Goal: Complete application form

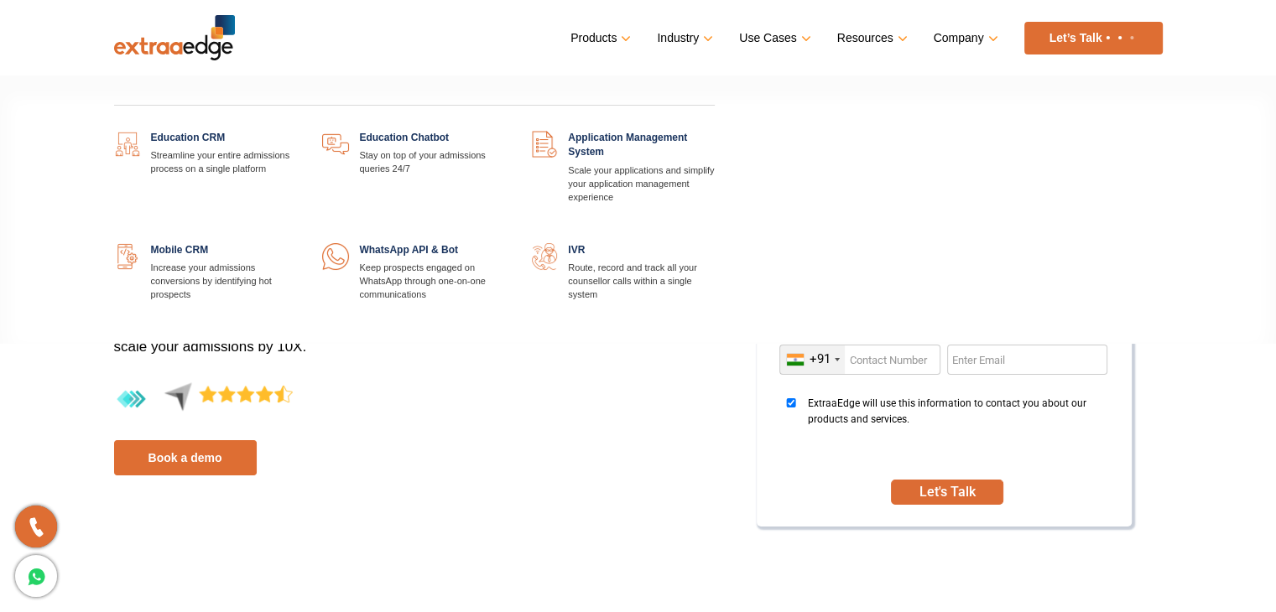
click at [297, 243] on link at bounding box center [297, 243] width 0 height 0
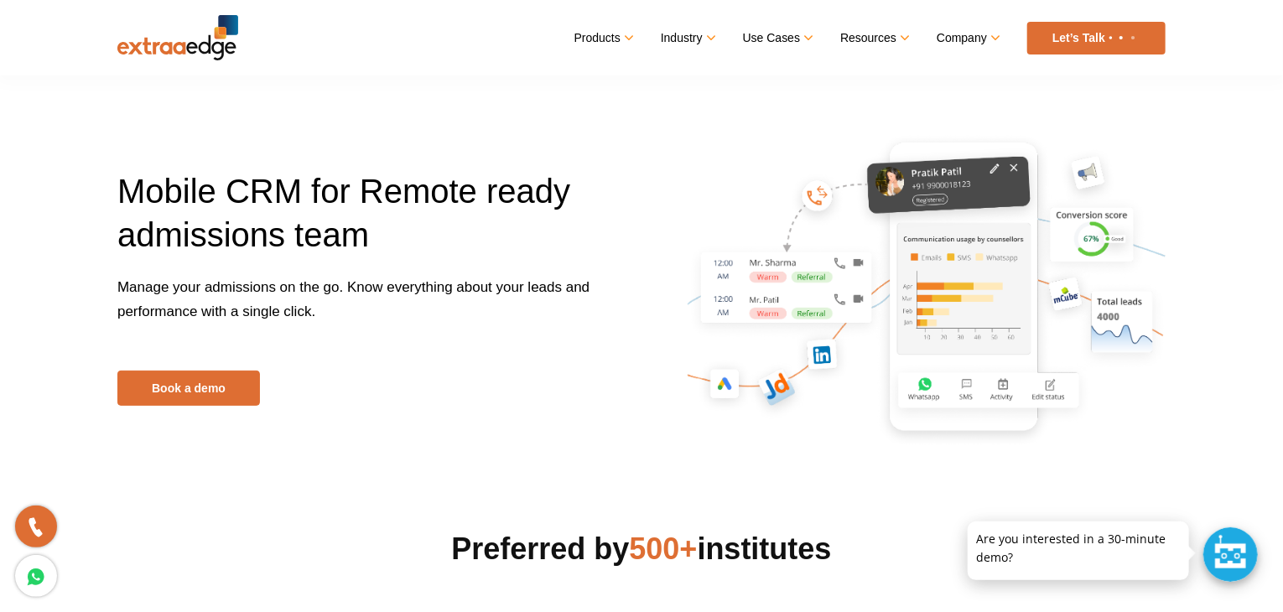
click at [1225, 569] on div at bounding box center [1231, 555] width 55 height 55
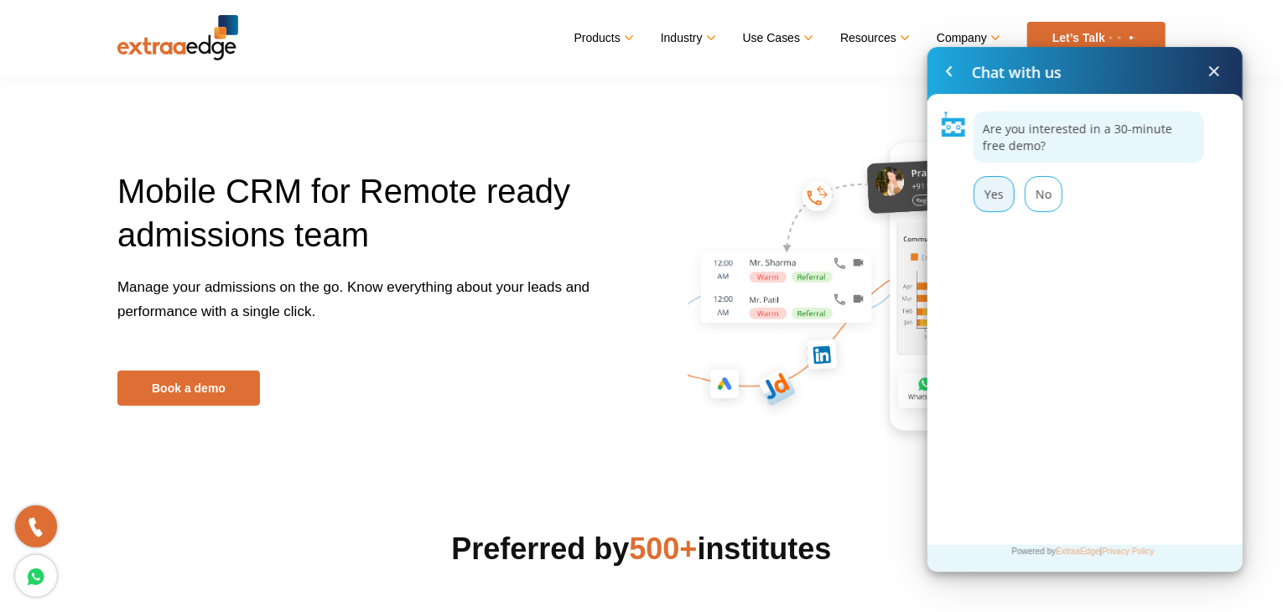
click at [990, 209] on div "Yes" at bounding box center [994, 194] width 41 height 36
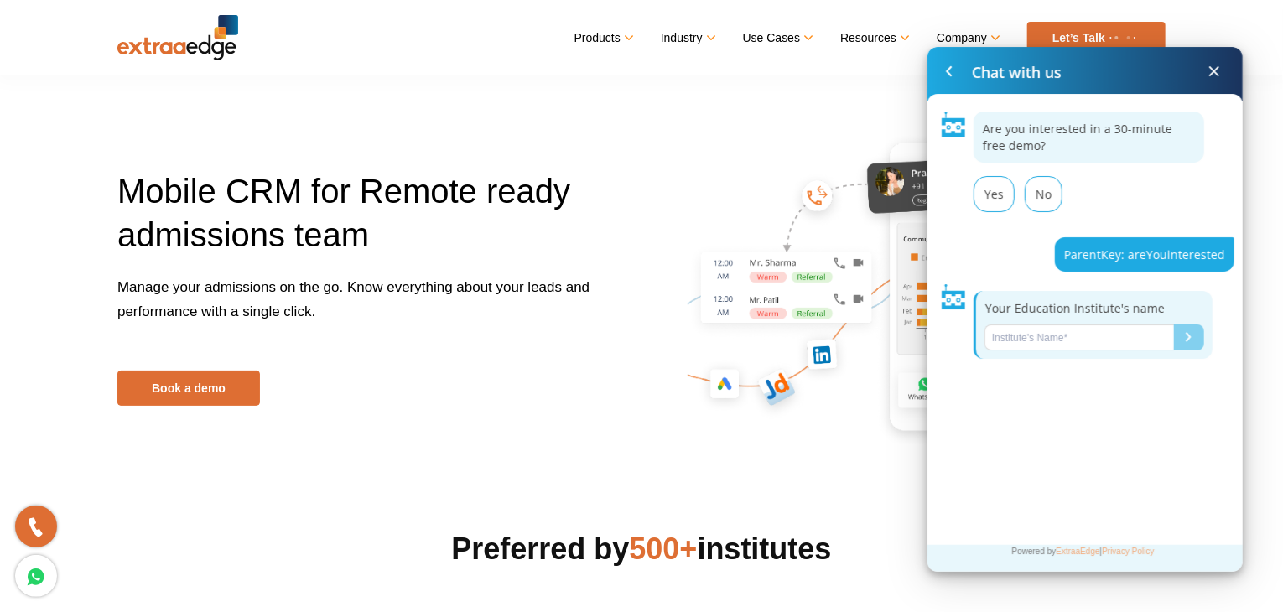
click at [1044, 336] on input "Name*" at bounding box center [1080, 338] width 190 height 26
paste input "Pro Code Learning solutions"
type input "Pro Code Learning solutions"
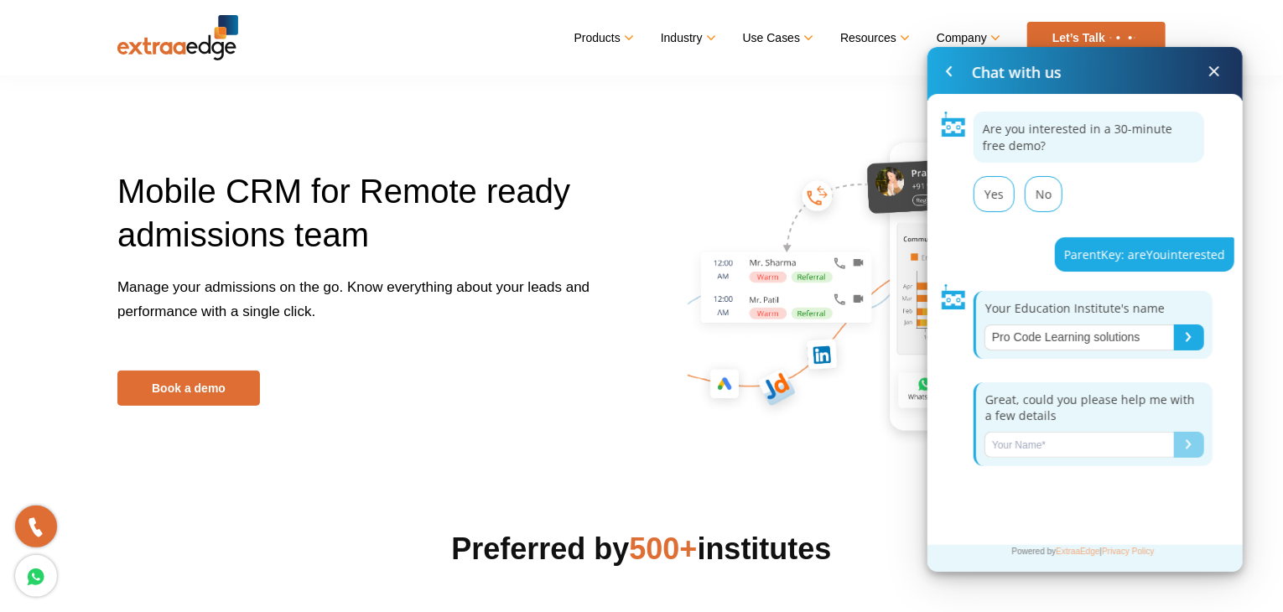
click at [1060, 444] on input "Name*" at bounding box center [1080, 445] width 190 height 26
type input "Rithish"
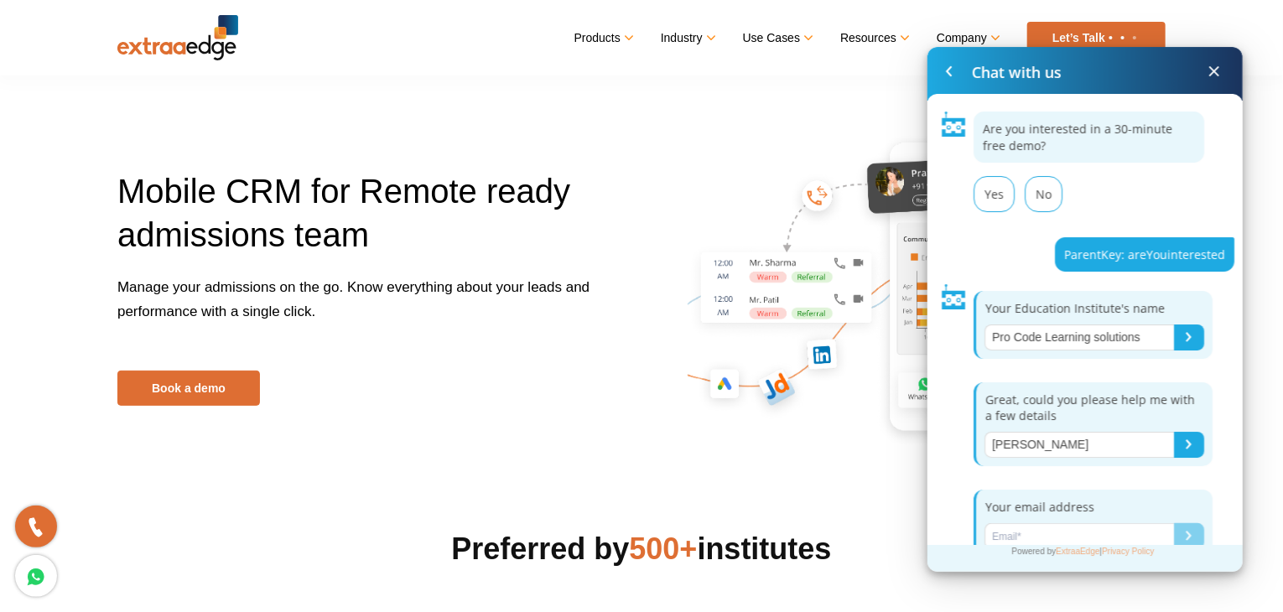
scroll to position [20, 0]
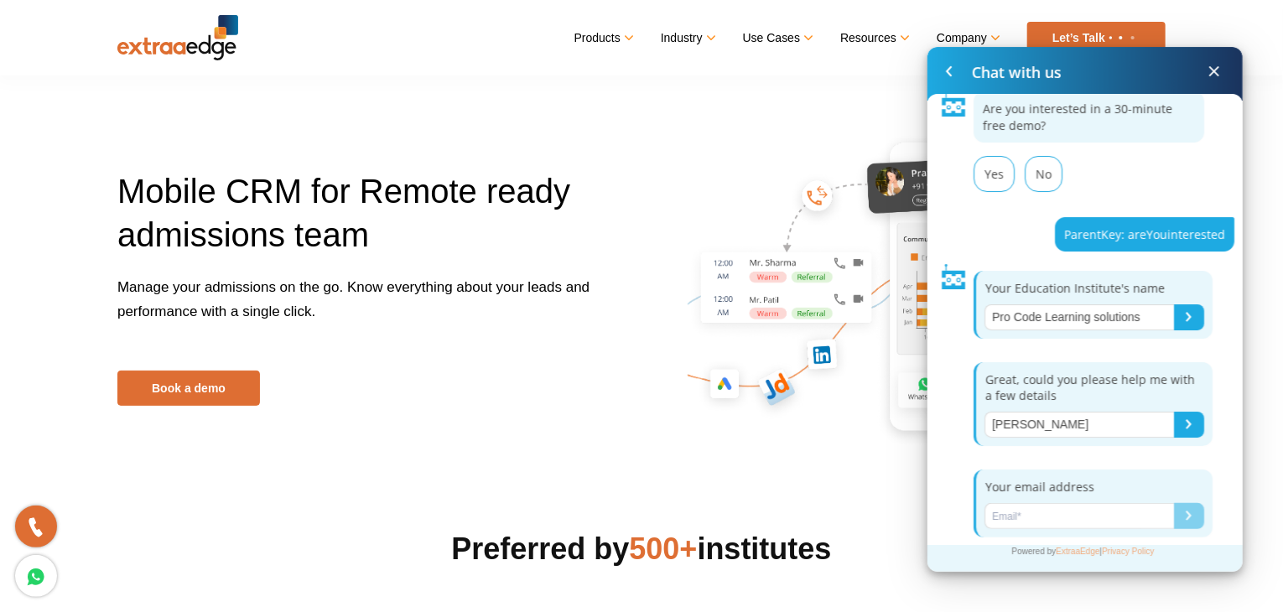
click at [1017, 511] on input "Name*" at bounding box center [1080, 516] width 190 height 26
paste input "Pro Code Learning solutions"
click at [1097, 511] on input "Pro Code Learning solutions" at bounding box center [1080, 516] width 190 height 26
click at [1048, 510] on input "Pro Code Learningsolutions" at bounding box center [1080, 516] width 190 height 26
click at [1022, 508] on input "Pro Codelearningsolutions" at bounding box center [1080, 516] width 190 height 26
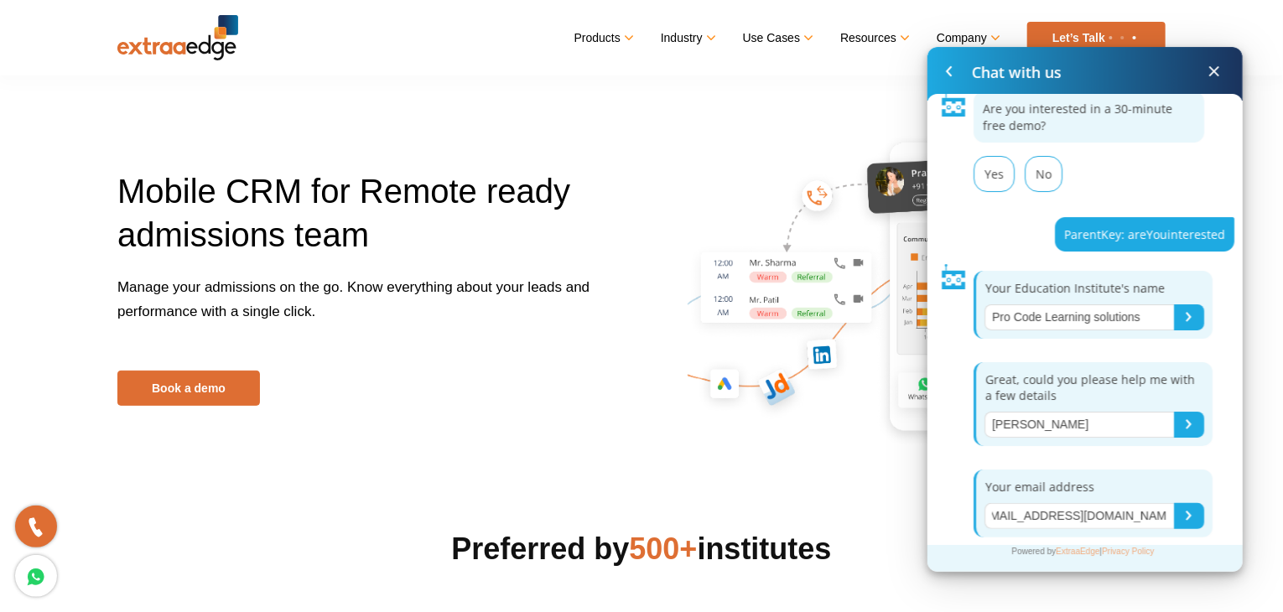
scroll to position [0, 23]
type input "procodelearningsolutions@gmail.com"
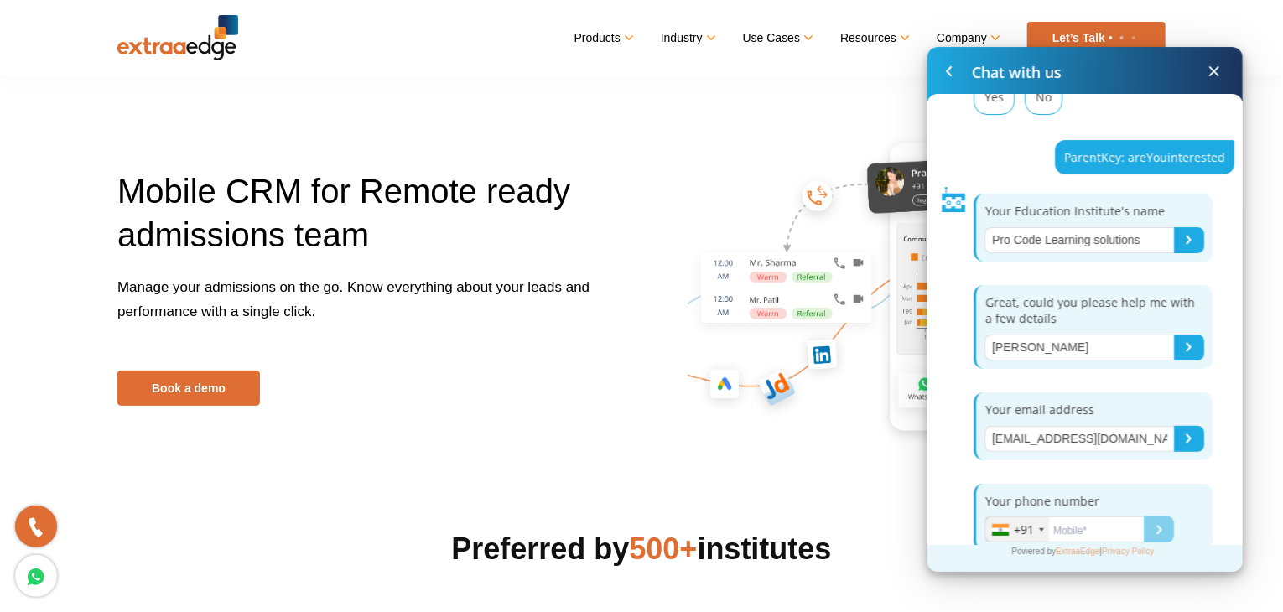
scroll to position [111, 0]
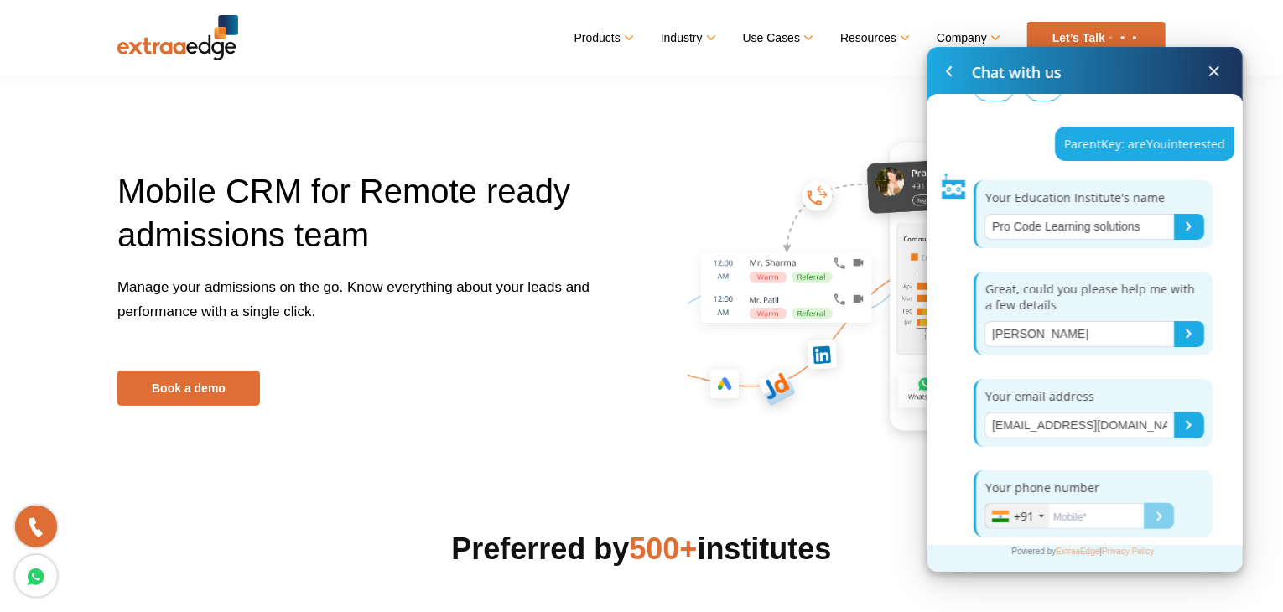
click at [1103, 514] on input "Name*" at bounding box center [1064, 516] width 159 height 26
type input "9176510147"
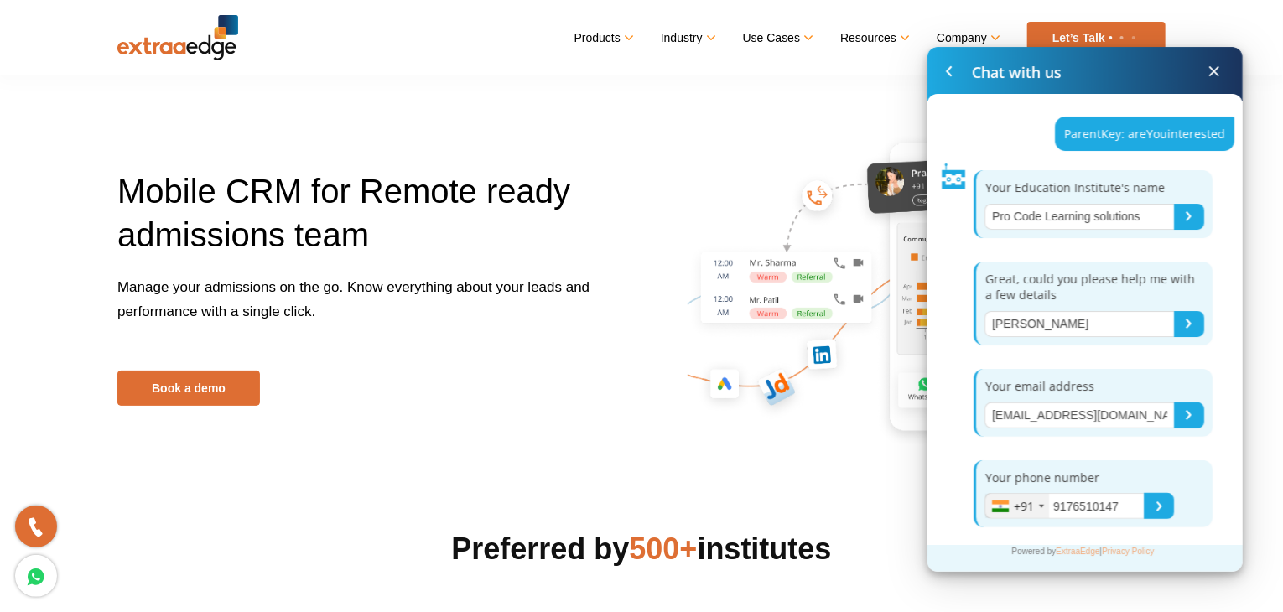
click at [1160, 503] on div "Submit" at bounding box center [1160, 507] width 6 height 10
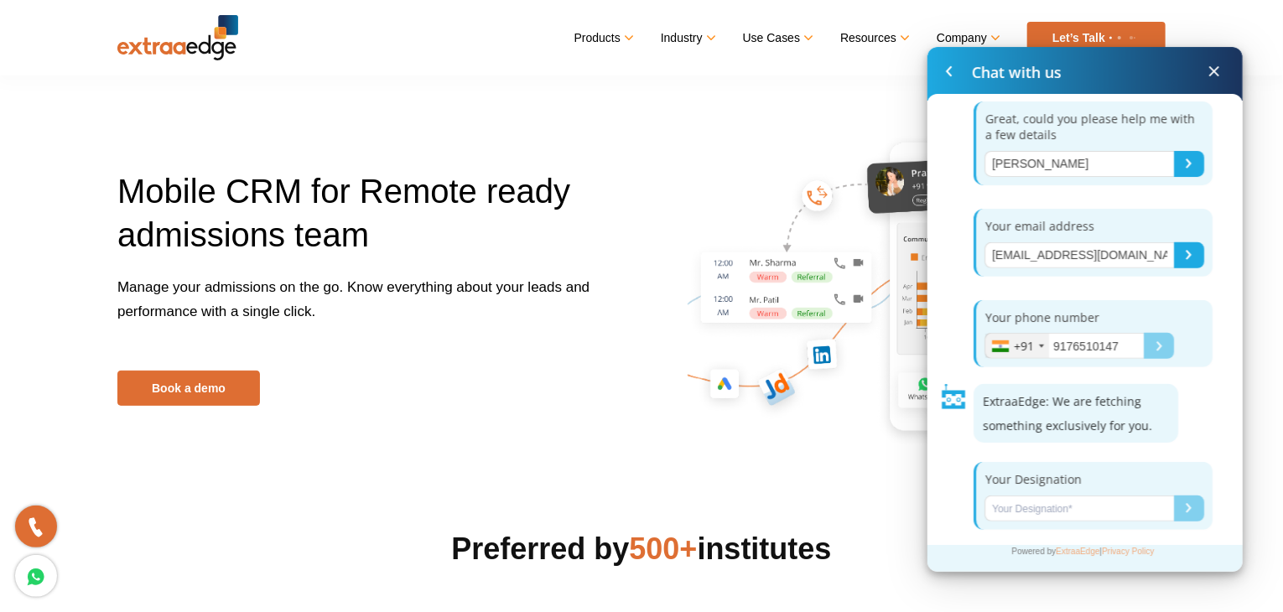
scroll to position [283, 0]
click at [1066, 497] on input "Name*" at bounding box center [1080, 507] width 190 height 26
type input "Founder"
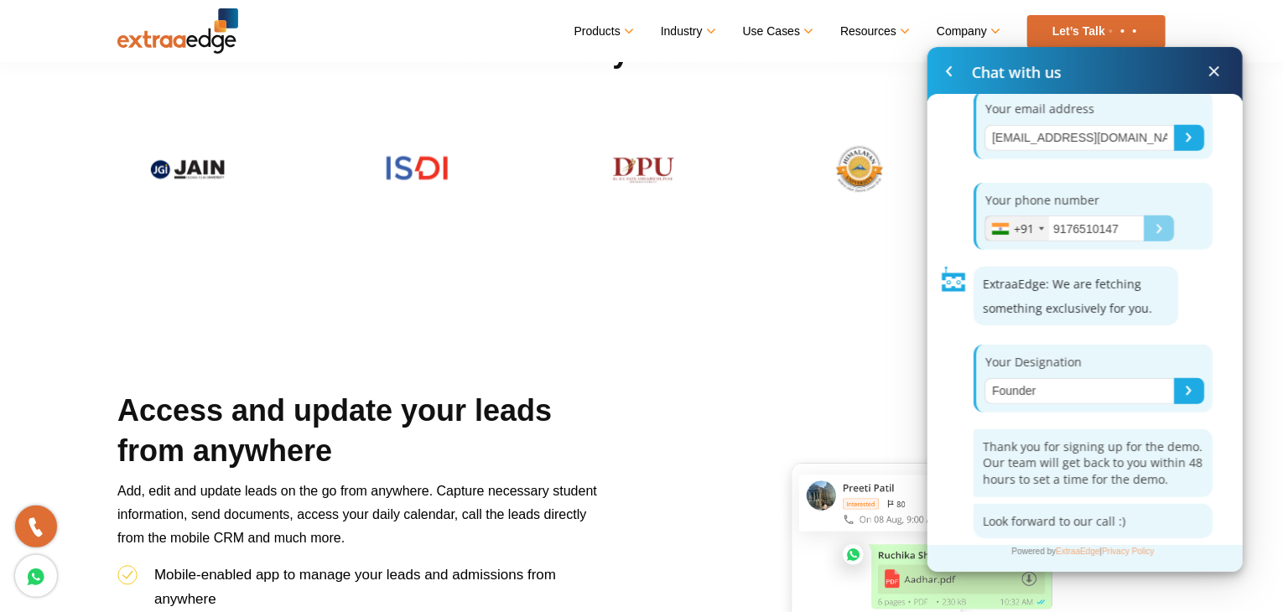
scroll to position [503, 0]
